Goal: Information Seeking & Learning: Learn about a topic

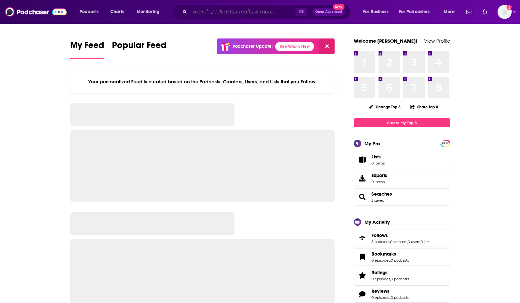
drag, startPoint x: 0, startPoint y: 0, endPoint x: 224, endPoint y: 14, distance: 224.5
click at [224, 14] on input "Search podcasts, credits, & more..." at bounding box center [243, 12] width 106 height 10
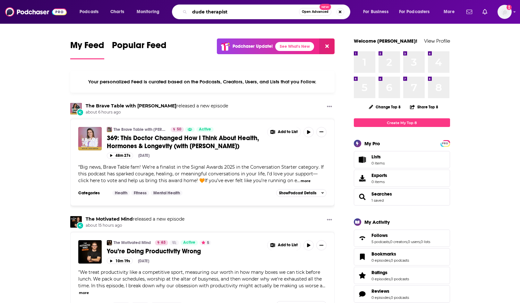
type input "dude therapist"
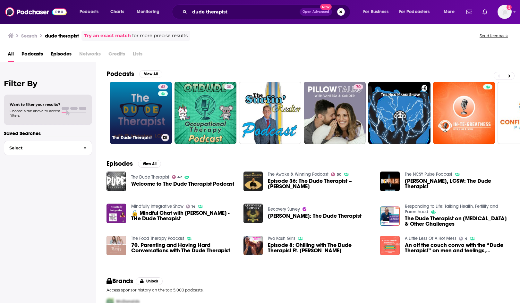
click at [136, 100] on link "42 The Dude Therapist" at bounding box center [141, 113] width 62 height 62
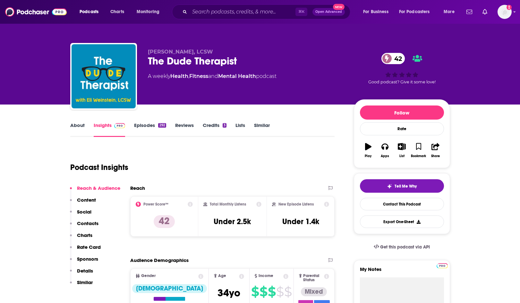
click at [142, 132] on link "Episodes 292" at bounding box center [150, 129] width 32 height 15
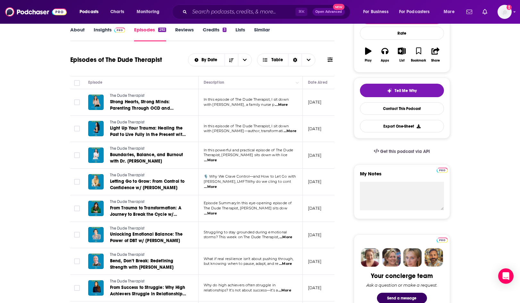
scroll to position [89, 0]
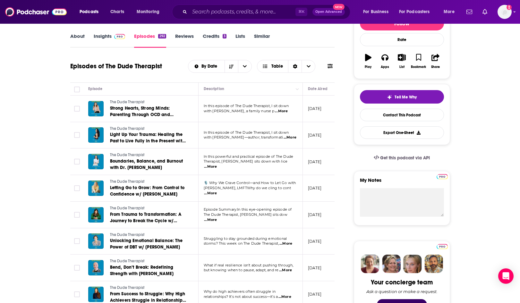
click at [113, 37] on span at bounding box center [119, 36] width 14 height 6
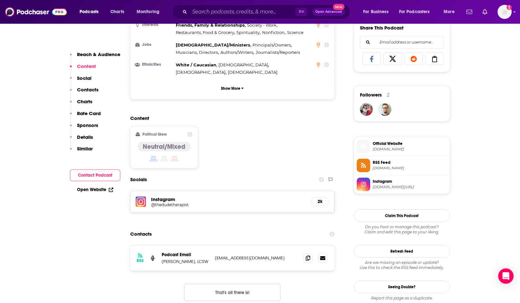
scroll to position [411, 0]
